Goal: Information Seeking & Learning: Find specific fact

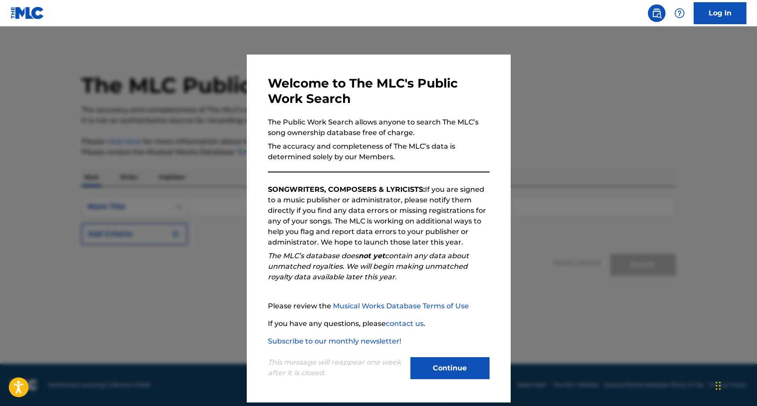
click at [435, 371] on button "Continue" at bounding box center [449, 368] width 79 height 22
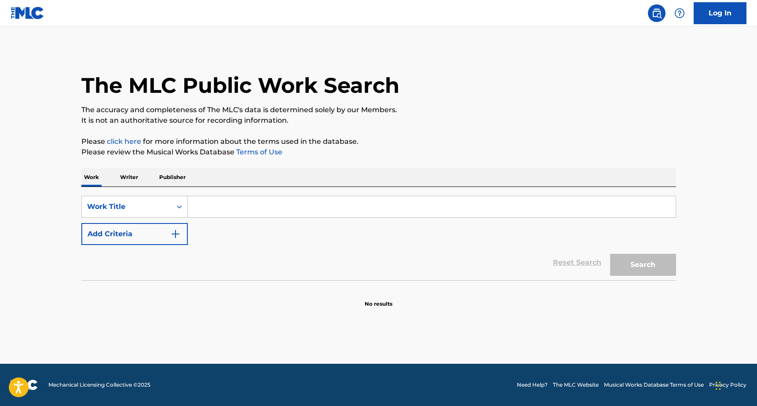
click at [165, 228] on button "Add Criteria" at bounding box center [134, 234] width 106 height 22
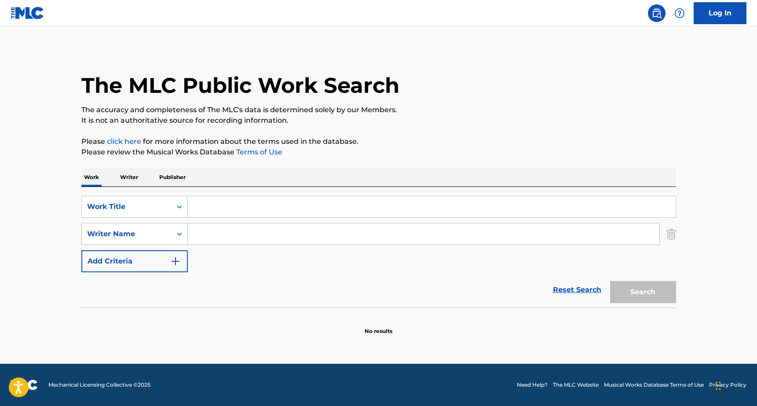
click at [209, 238] on input "Search Form" at bounding box center [423, 233] width 471 height 21
paste input "[PERSON_NAME]"
type input "[PERSON_NAME]"
click at [583, 205] on input "Search Form" at bounding box center [432, 206] width 488 height 21
click at [398, 228] on input "[PERSON_NAME]" at bounding box center [423, 233] width 471 height 21
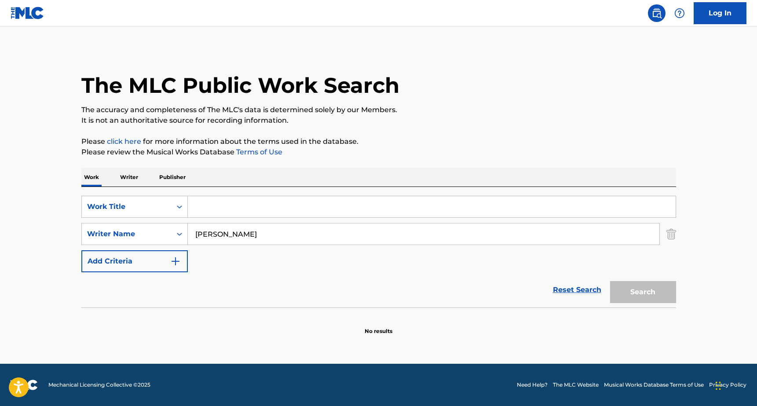
click at [244, 198] on input "Search Form" at bounding box center [432, 206] width 488 height 21
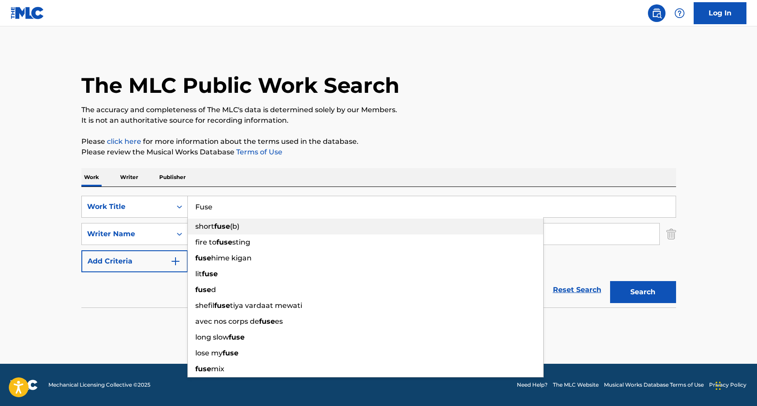
type input "short fuse (b)"
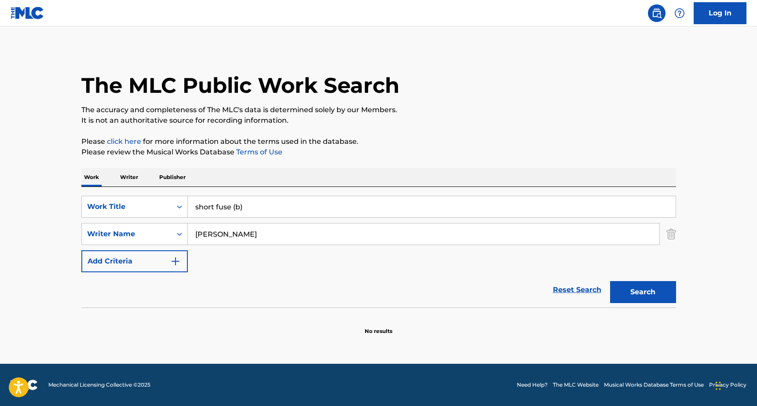
click at [283, 198] on input "short fuse (b)" at bounding box center [432, 206] width 488 height 21
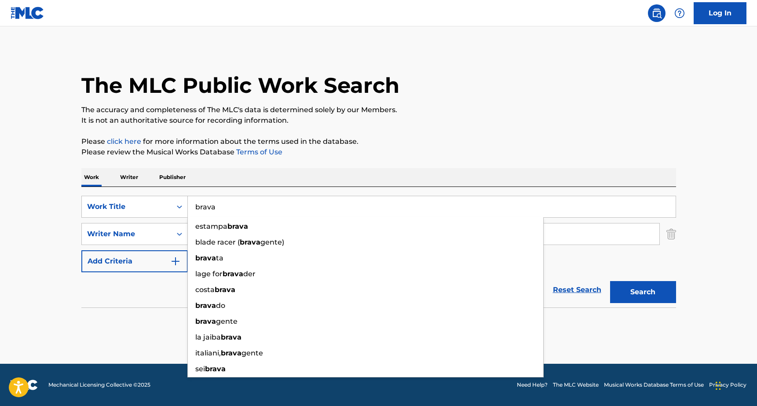
type input "brava"
click at [637, 292] on button "Search" at bounding box center [643, 292] width 66 height 22
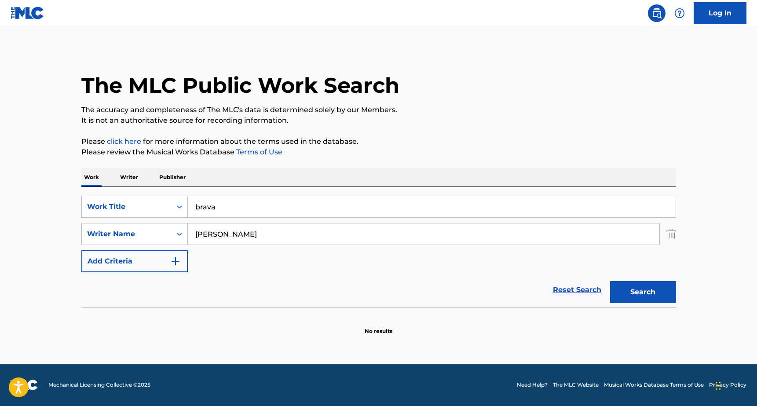
click at [244, 203] on input "brava" at bounding box center [432, 206] width 488 height 21
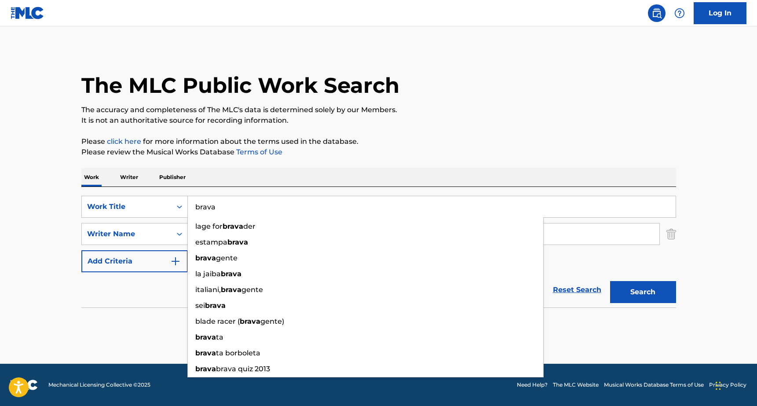
click at [244, 203] on input "brava" at bounding box center [432, 206] width 488 height 21
type input "fuse"
click at [159, 302] on div "Reset Search Search" at bounding box center [378, 289] width 594 height 35
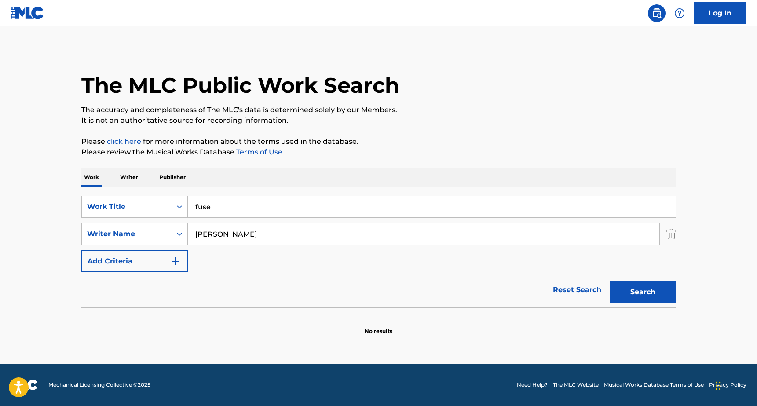
click at [652, 301] on button "Search" at bounding box center [643, 292] width 66 height 22
